Goal: Find specific page/section: Locate a particular part of the current website

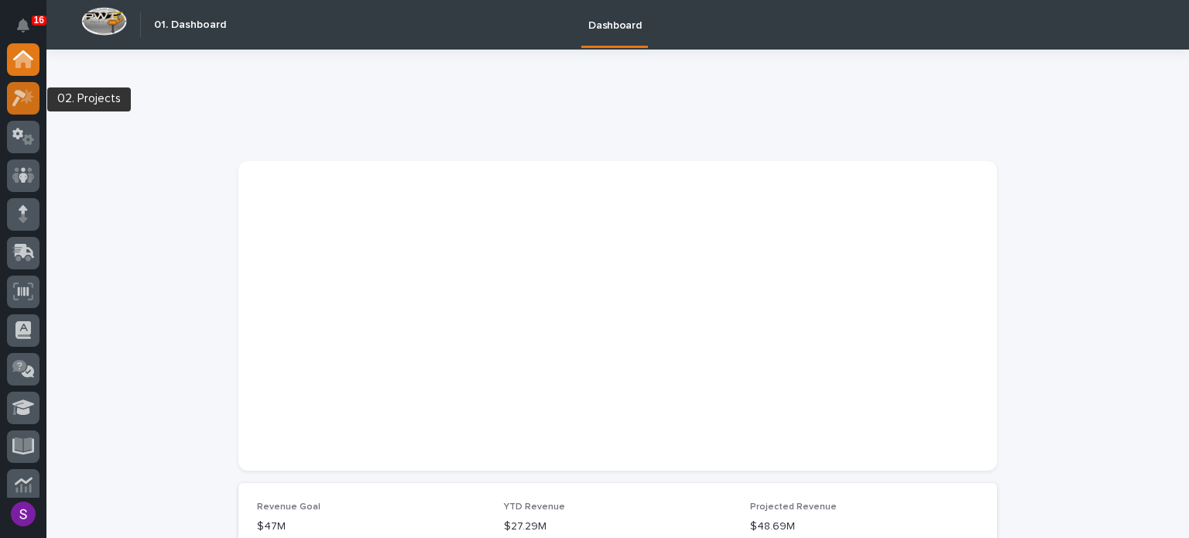
click at [29, 97] on icon at bounding box center [27, 95] width 13 height 15
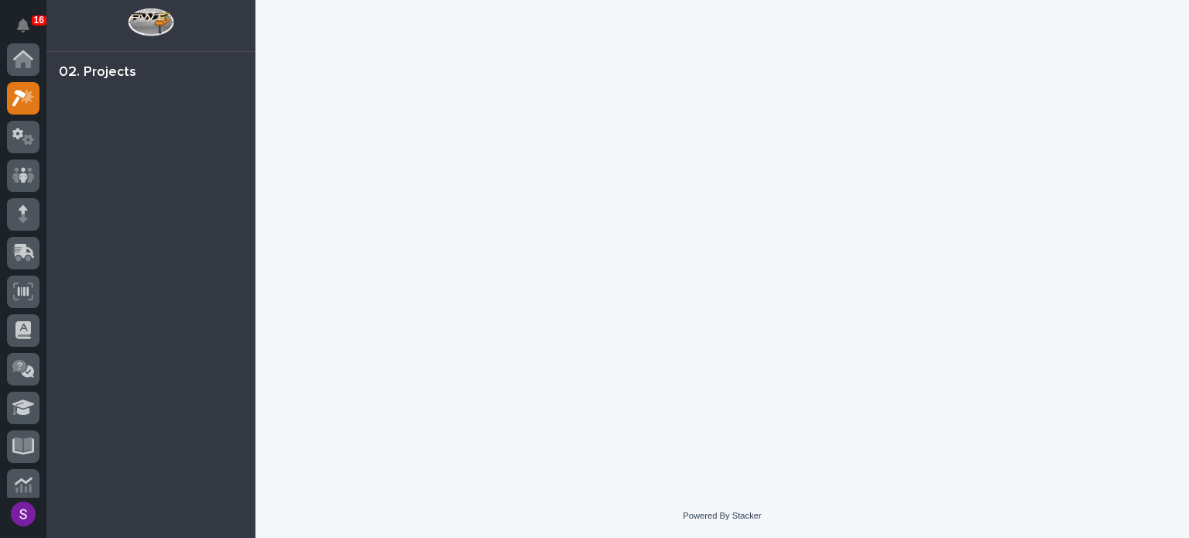
scroll to position [39, 0]
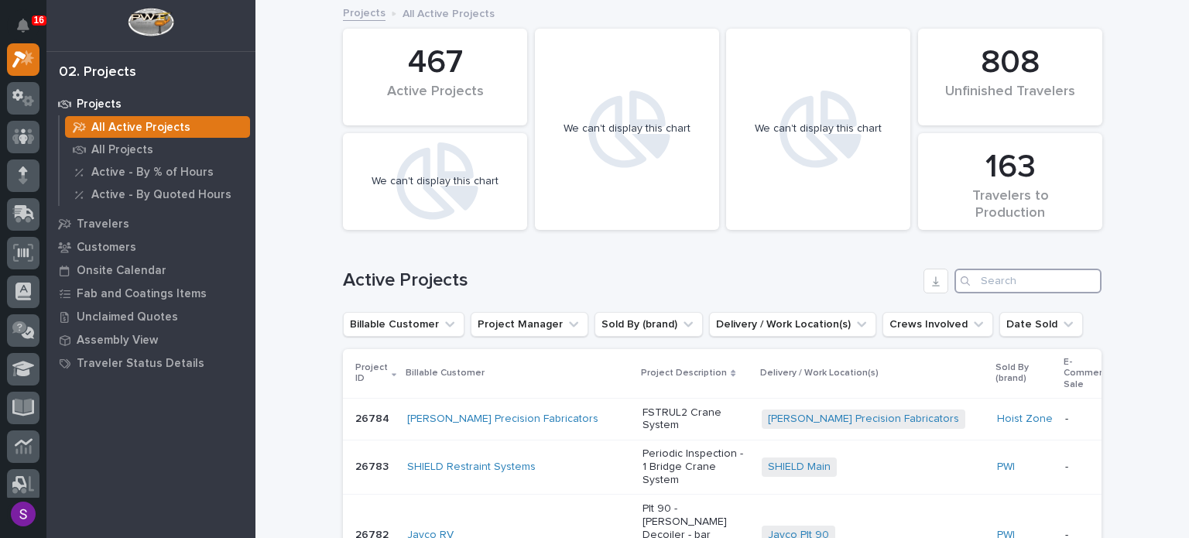
click at [1005, 289] on input "Search" at bounding box center [1027, 281] width 147 height 25
paste input "26459"
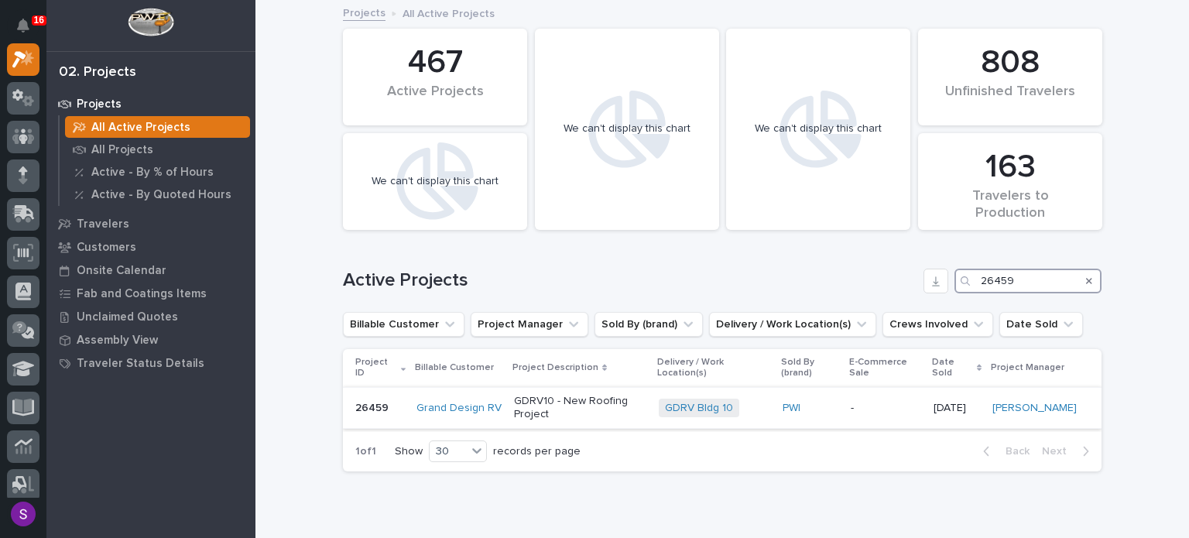
type input "26459"
click at [833, 414] on div "PWI" at bounding box center [810, 408] width 56 height 26
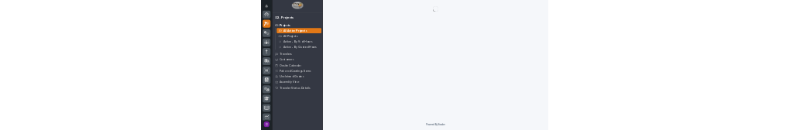
scroll to position [39, 0]
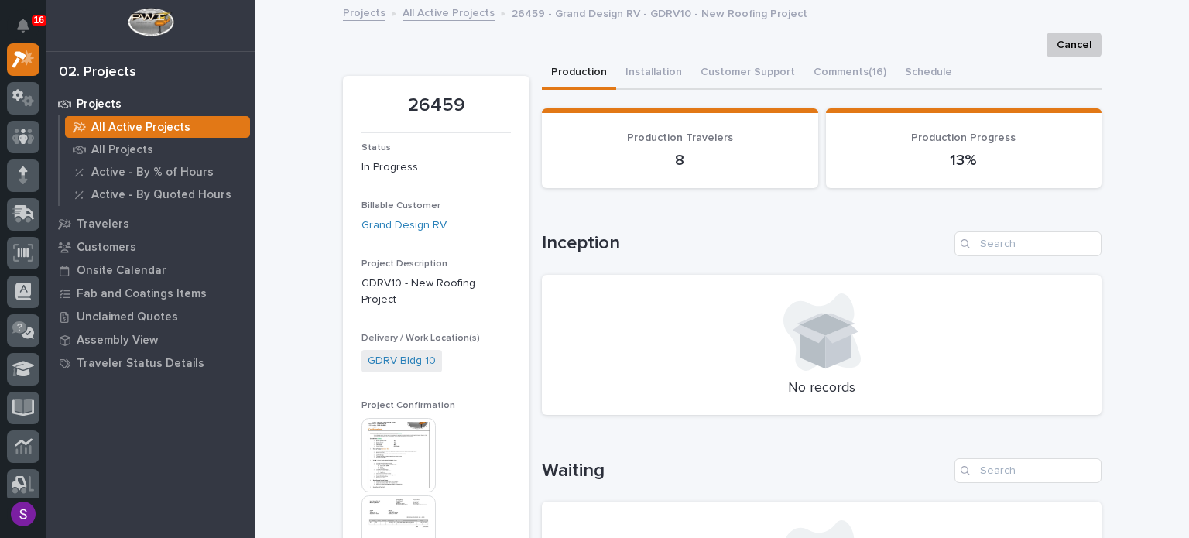
click at [406, 423] on img at bounding box center [398, 455] width 74 height 74
